Goal: Information Seeking & Learning: Learn about a topic

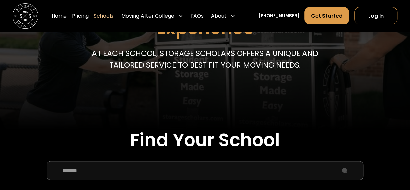
scroll to position [162, 0]
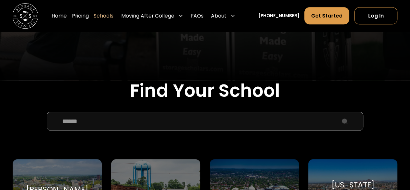
click at [111, 128] on input "School Select Form" at bounding box center [205, 120] width 317 height 19
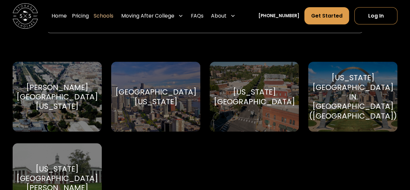
scroll to position [292, 0]
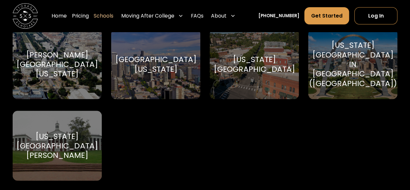
type input "**********"
click at [80, 142] on div "[US_STATE][GEOGRAPHIC_DATA][PERSON_NAME]" at bounding box center [57, 145] width 81 height 29
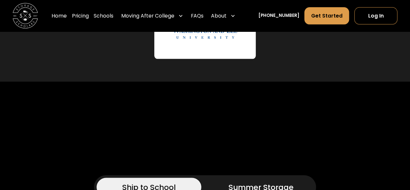
scroll to position [486, 0]
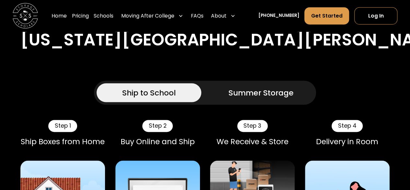
click at [261, 93] on div "Summer Storage" at bounding box center [260, 92] width 65 height 11
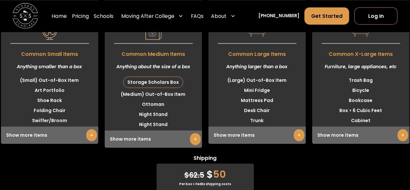
scroll to position [2074, 0]
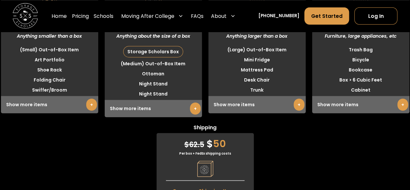
click at [197, 114] on link "+" at bounding box center [195, 108] width 11 height 12
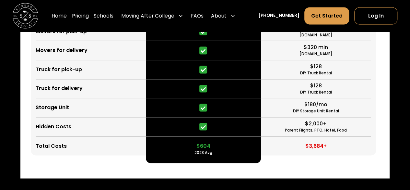
scroll to position [1685, 0]
